Goal: Check status: Check status

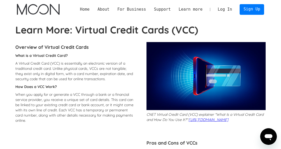
click at [222, 8] on link "Log In" at bounding box center [225, 9] width 22 height 10
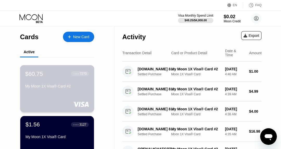
click at [33, 86] on div "My Moon 1X Visa® Card #2" at bounding box center [57, 86] width 64 height 4
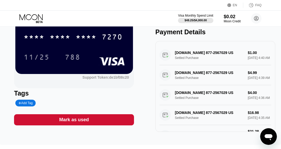
scroll to position [24, 0]
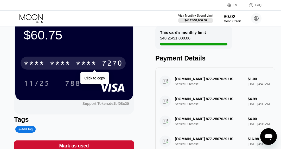
click at [113, 62] on div "7270" at bounding box center [112, 64] width 21 height 8
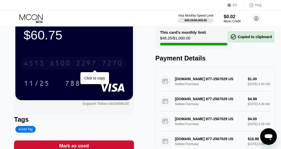
click at [113, 63] on div "7270" at bounding box center [112, 64] width 21 height 8
